Goal: Task Accomplishment & Management: Manage account settings

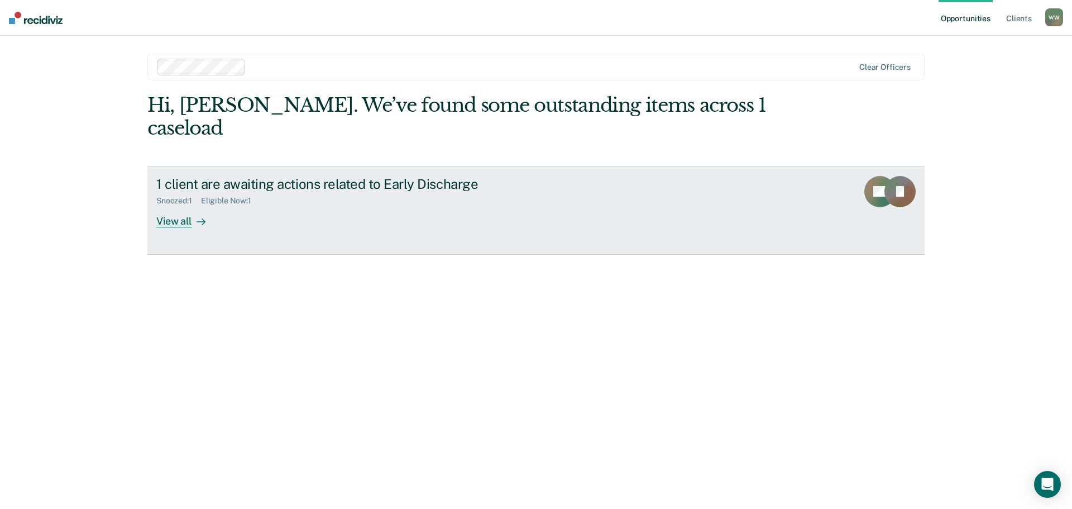
click at [186, 205] on div "View all" at bounding box center [187, 216] width 63 height 22
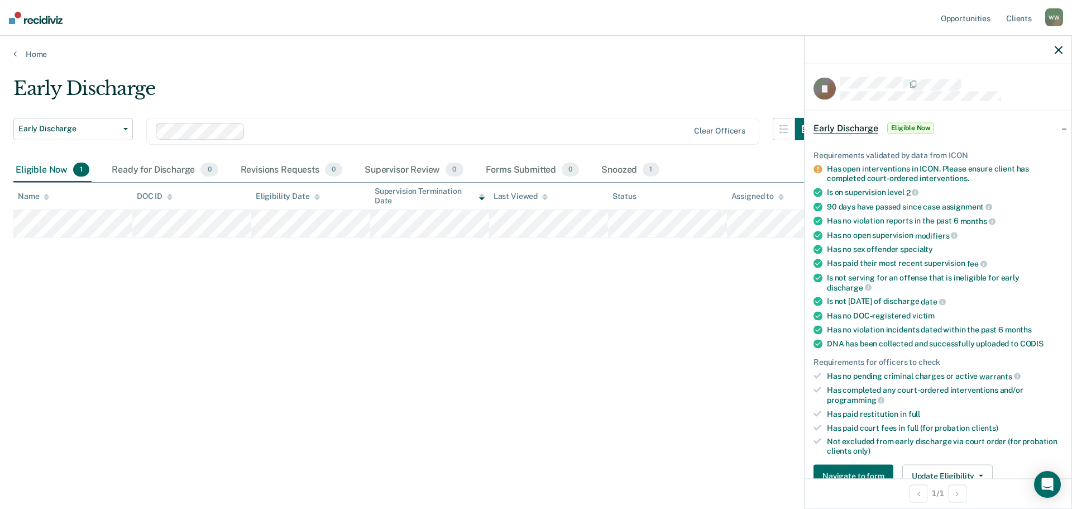
scroll to position [56, 0]
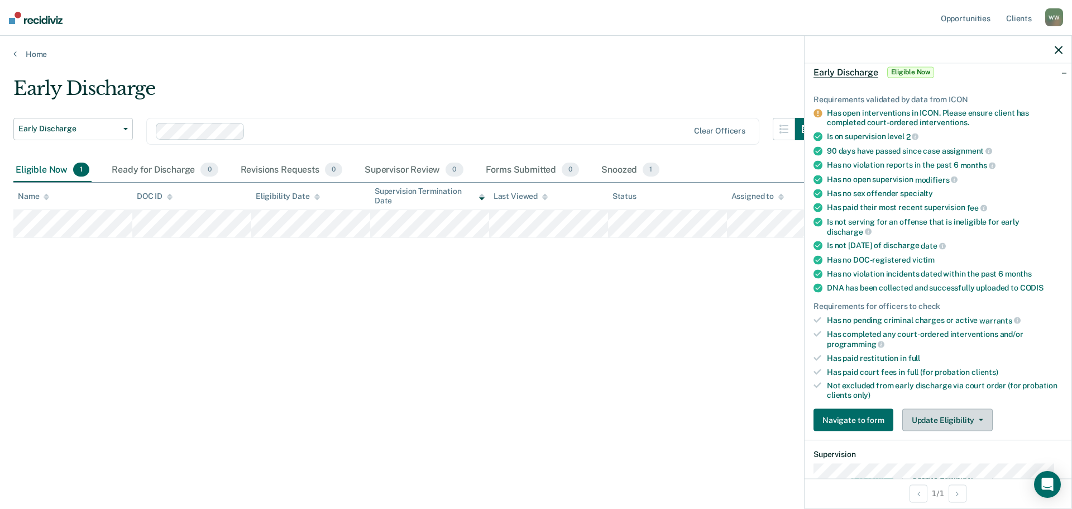
click at [980, 418] on button "Update Eligibility" at bounding box center [947, 420] width 90 height 22
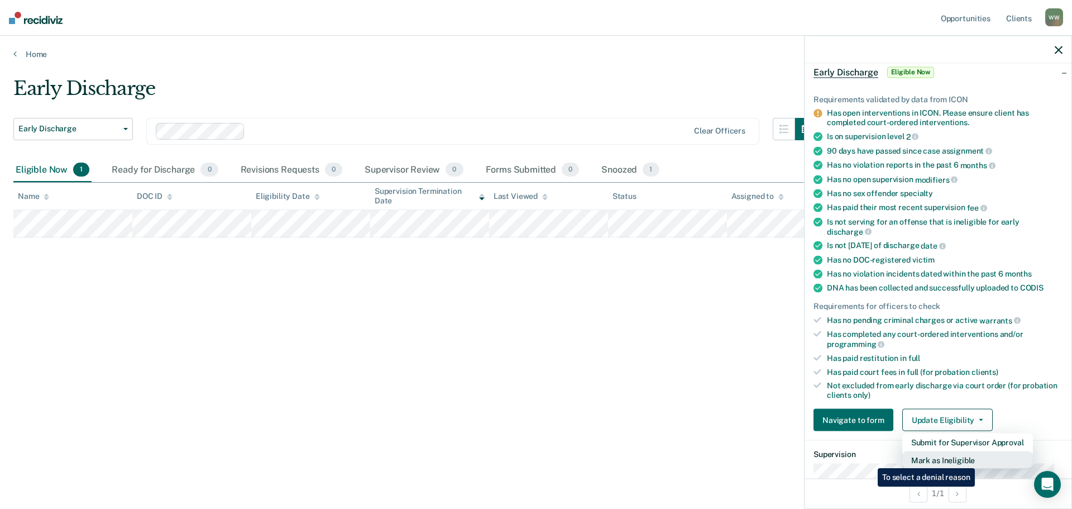
click at [977, 459] on button "Mark as Ineligible" at bounding box center [967, 460] width 131 height 18
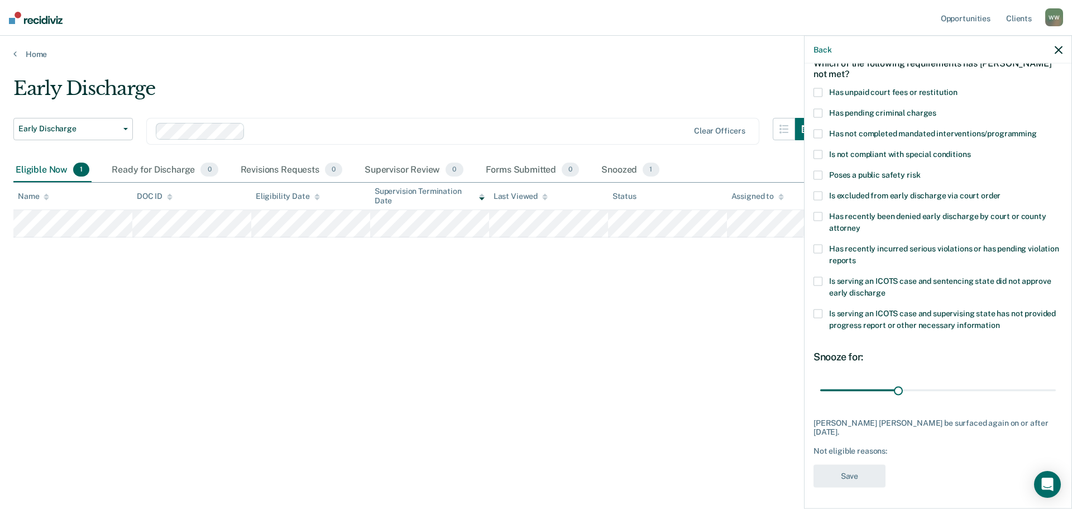
scroll to position [5, 0]
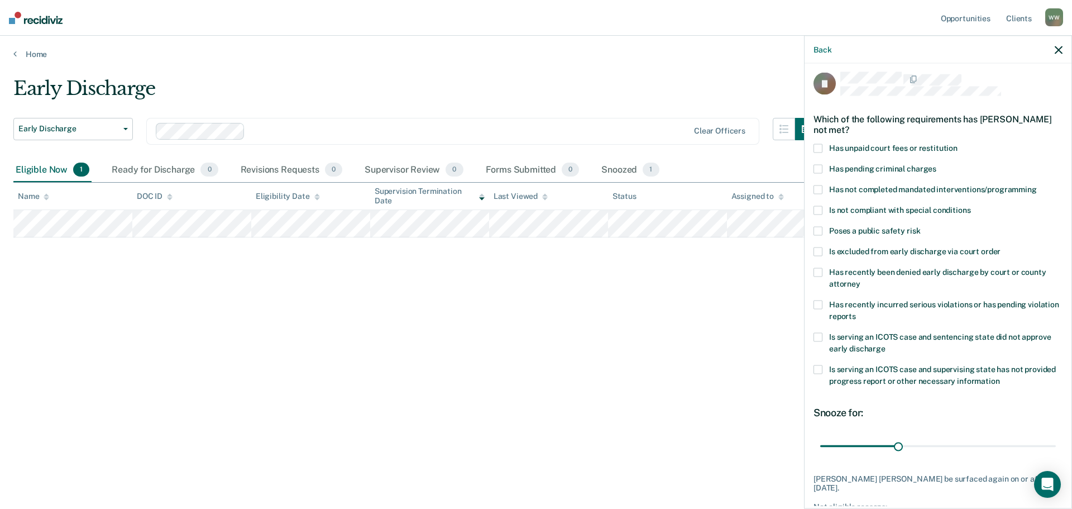
click at [822, 188] on span at bounding box center [817, 189] width 9 height 9
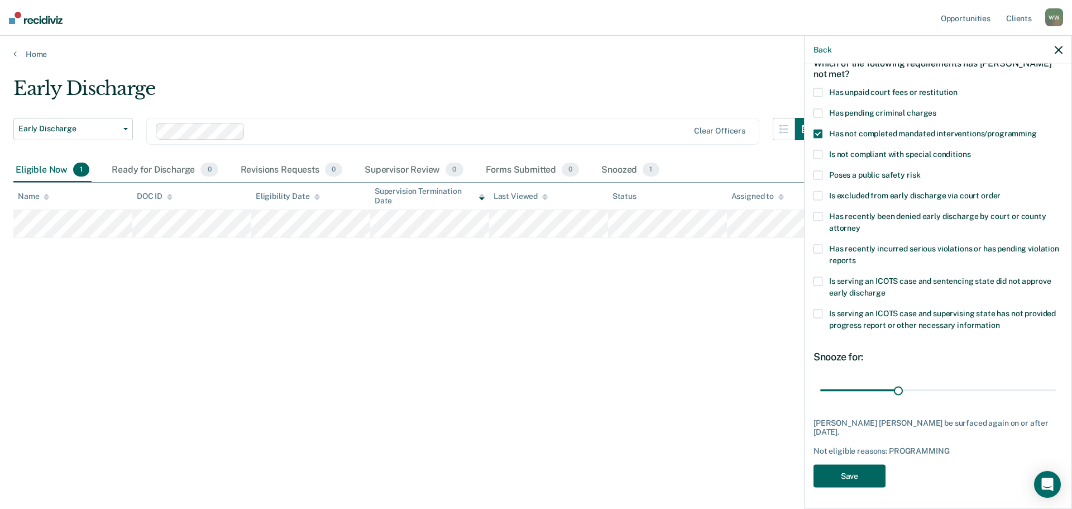
click at [866, 474] on button "Save" at bounding box center [849, 475] width 72 height 23
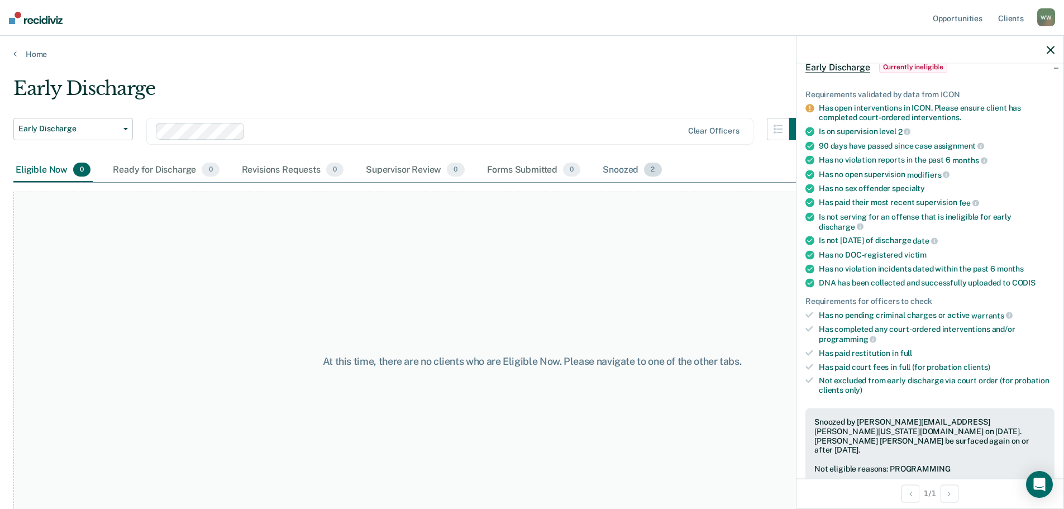
click at [647, 173] on span "2" at bounding box center [652, 169] width 17 height 15
